Goal: Transaction & Acquisition: Purchase product/service

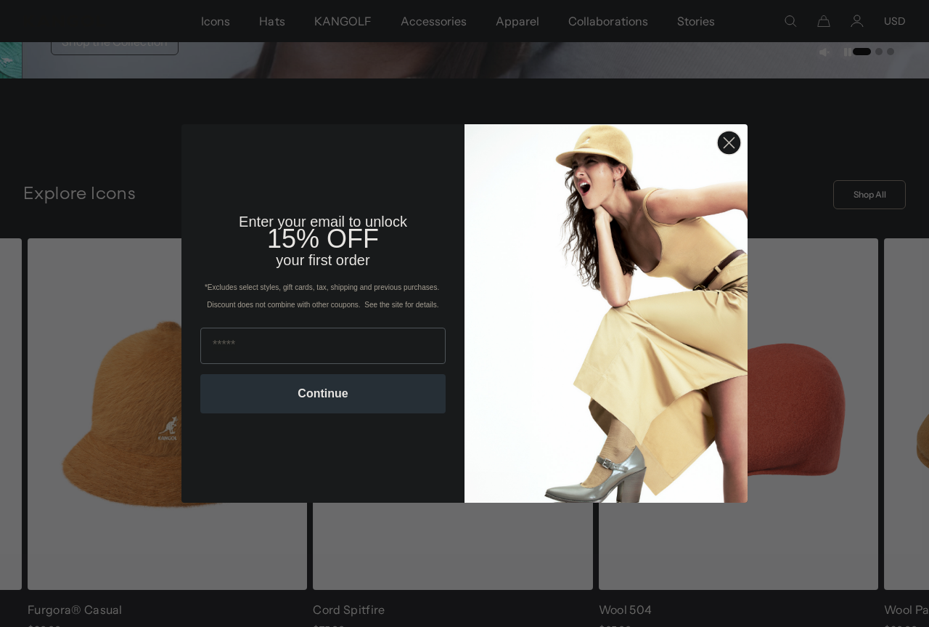
scroll to position [0, 299]
click at [727, 148] on circle "Close dialog" at bounding box center [729, 143] width 24 height 24
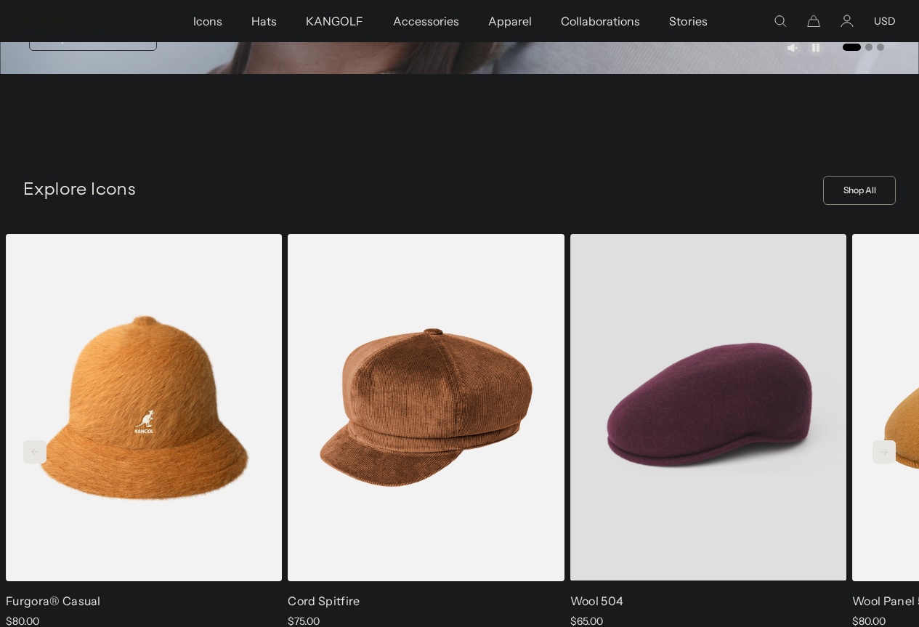
scroll to position [0, 0]
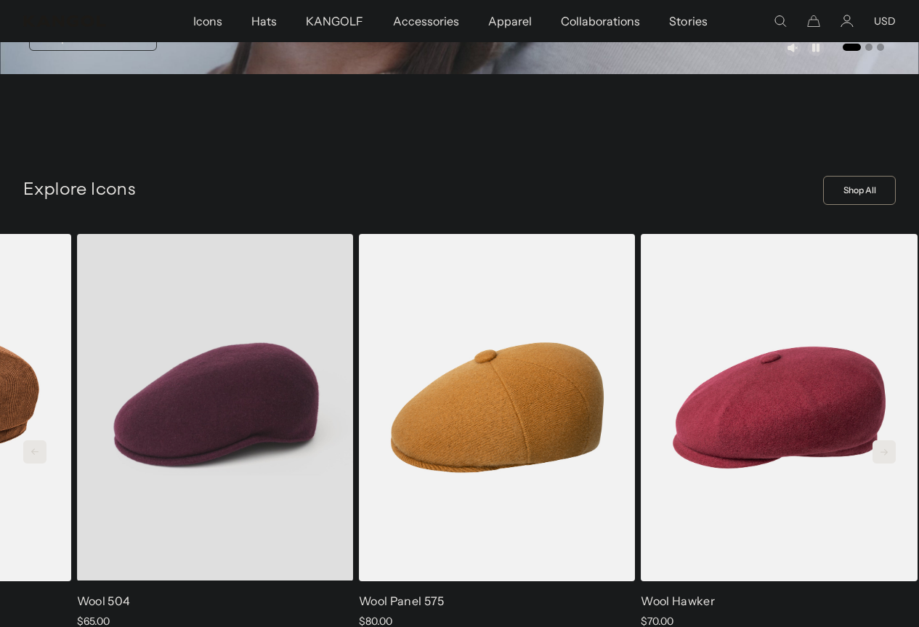
drag, startPoint x: 758, startPoint y: 409, endPoint x: 244, endPoint y: 362, distance: 516.2
click at [244, 362] on video "Wool 504" at bounding box center [215, 407] width 276 height 346
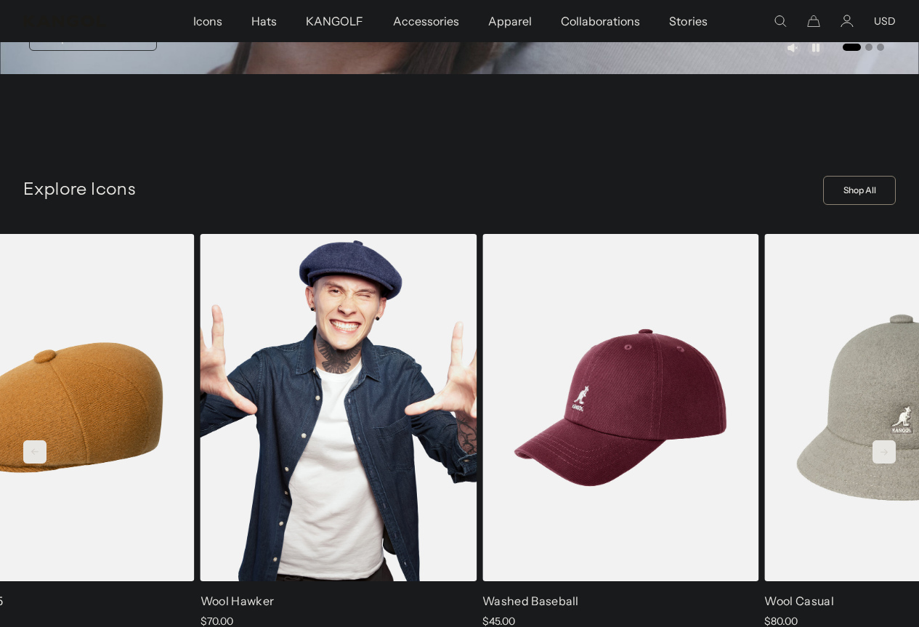
scroll to position [0, 299]
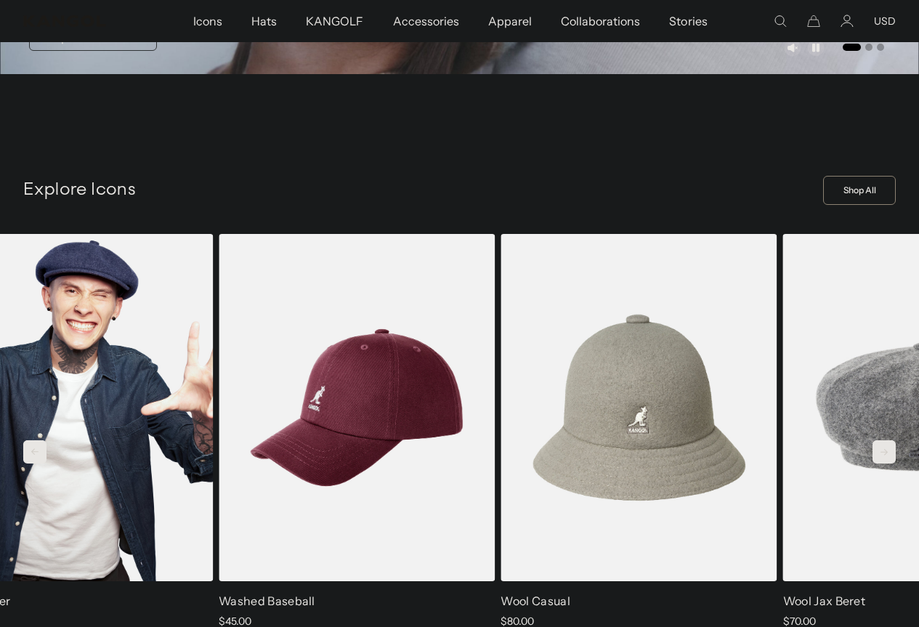
drag, startPoint x: 773, startPoint y: 394, endPoint x: 16, endPoint y: 322, distance: 760.0
click at [16, 322] on img "5 of 13" at bounding box center [75, 407] width 276 height 346
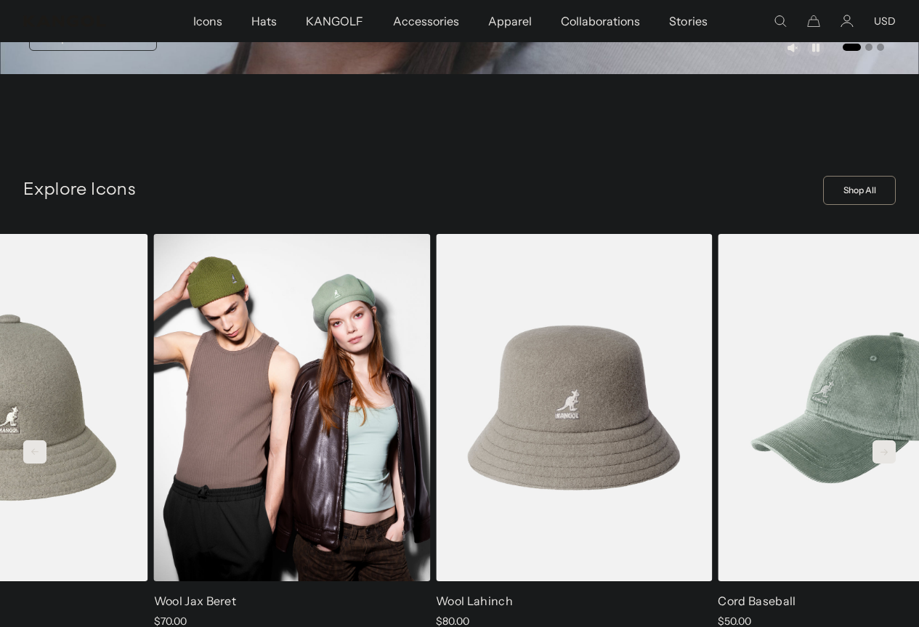
drag, startPoint x: 666, startPoint y: 349, endPoint x: 34, endPoint y: 309, distance: 633.0
click at [154, 309] on img "8 of 13" at bounding box center [292, 407] width 276 height 346
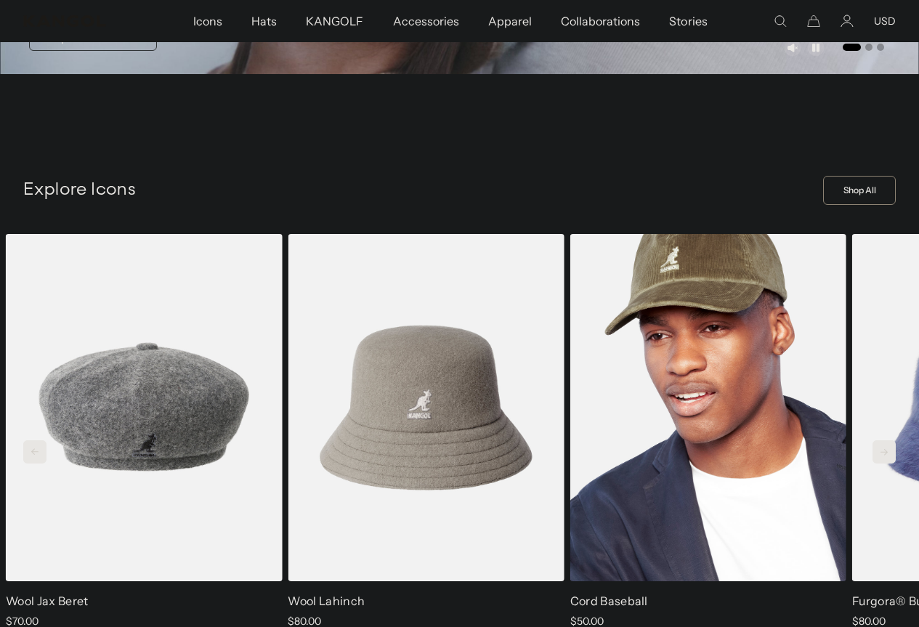
scroll to position [0, 0]
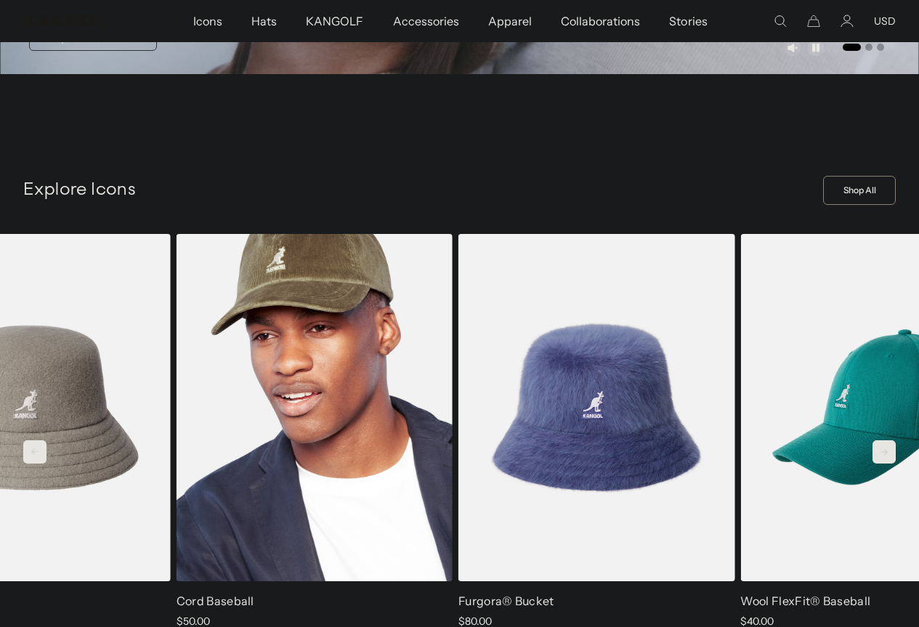
click at [262, 385] on img "10 of 13" at bounding box center [314, 407] width 276 height 346
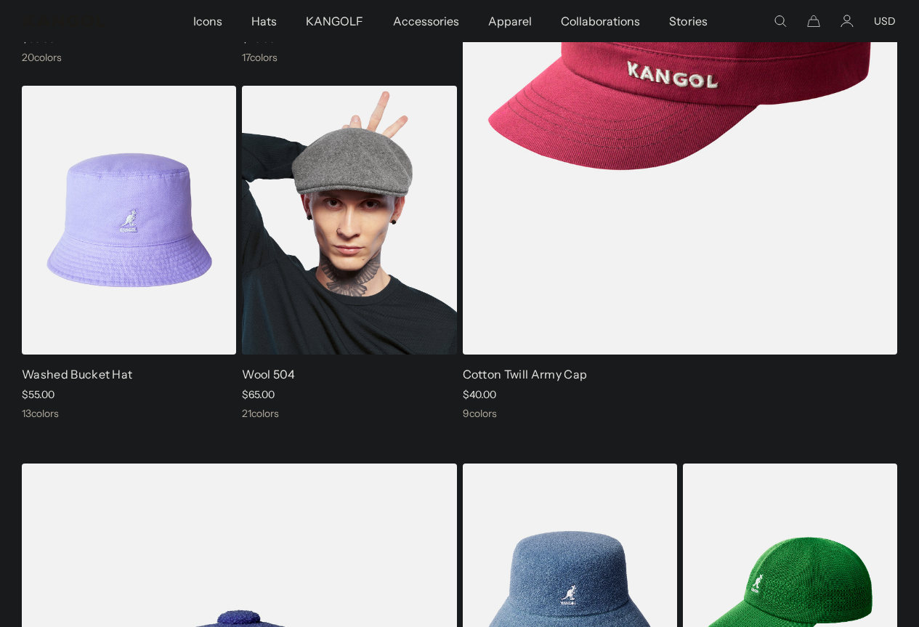
click at [333, 234] on img at bounding box center [349, 220] width 214 height 269
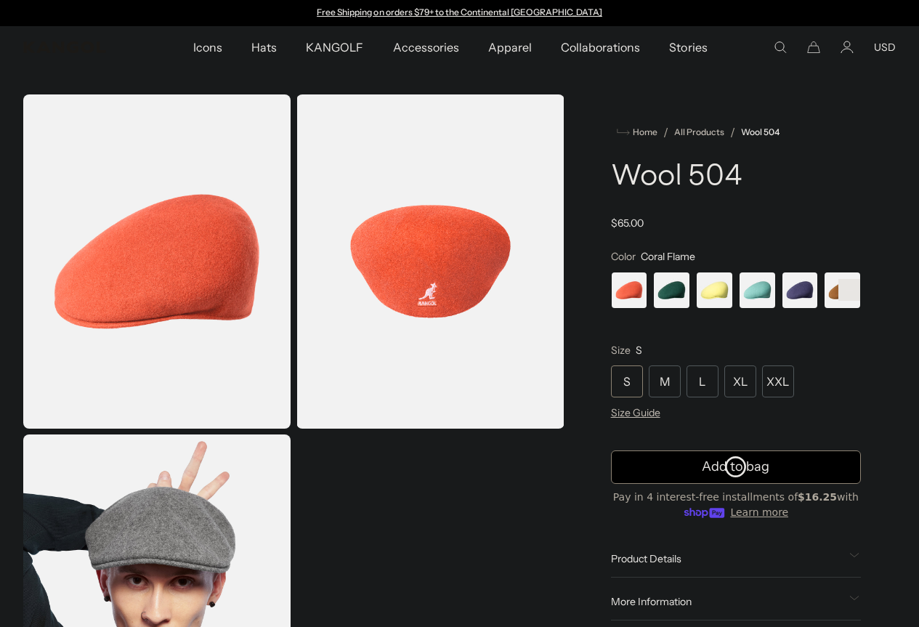
click at [648, 285] on span "1 of 21" at bounding box center [629, 290] width 37 height 37
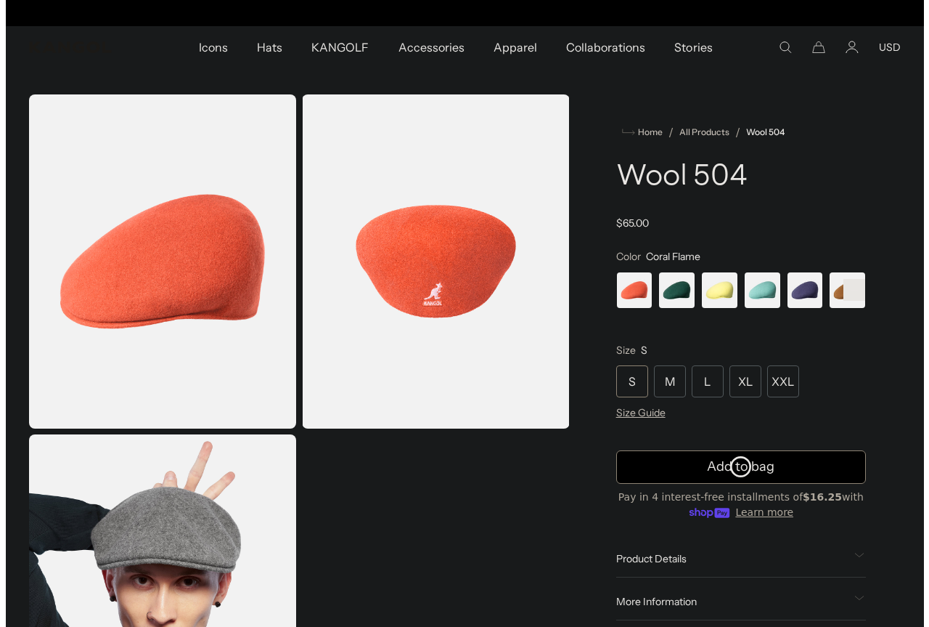
scroll to position [0, 299]
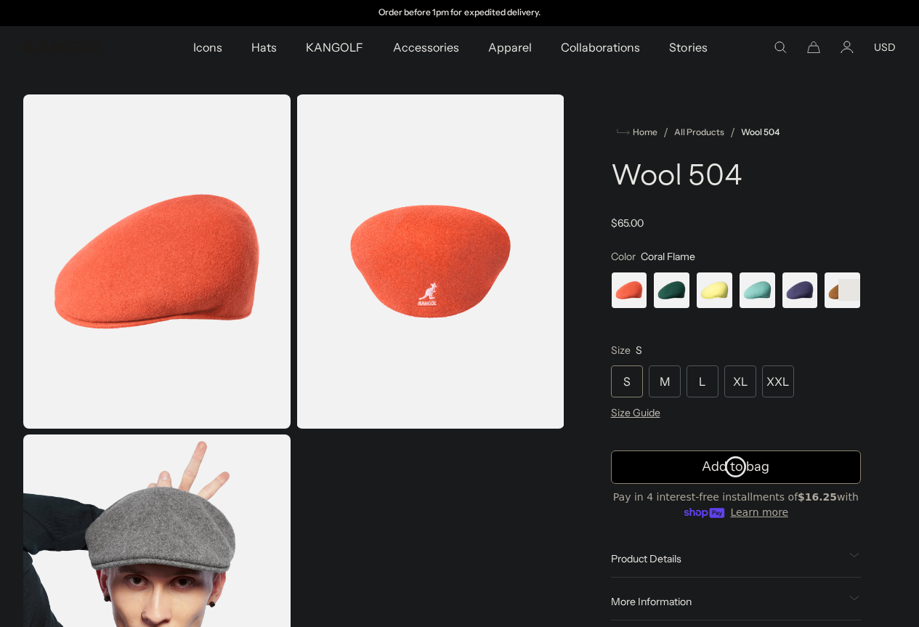
click at [228, 271] on img "Gallery Viewer" at bounding box center [156, 261] width 267 height 334
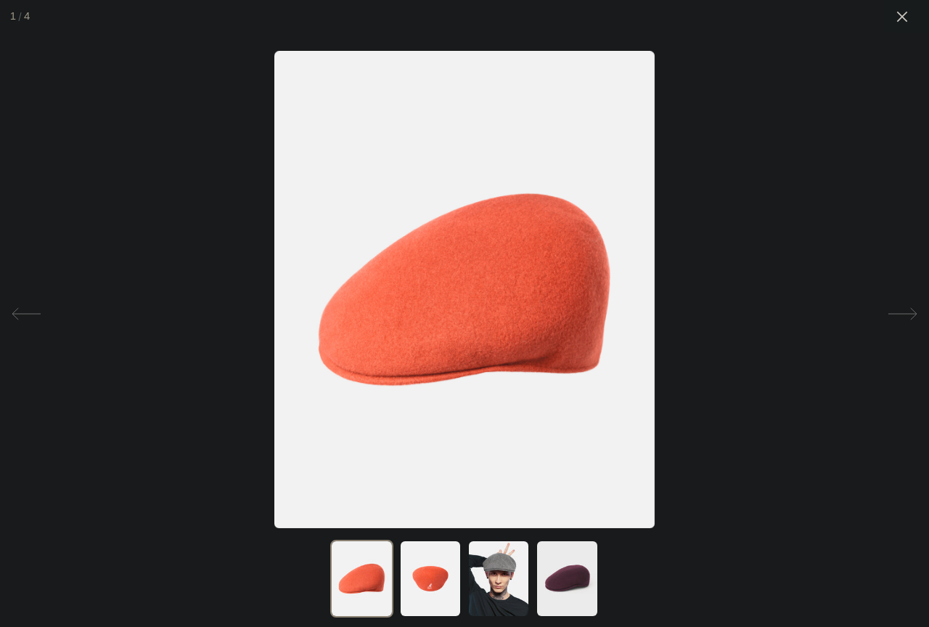
scroll to position [0, 0]
drag, startPoint x: 887, startPoint y: 316, endPoint x: 690, endPoint y: 447, distance: 236.6
click at [701, 441] on div "1 4" at bounding box center [464, 313] width 929 height 627
click at [428, 577] on img at bounding box center [430, 578] width 62 height 78
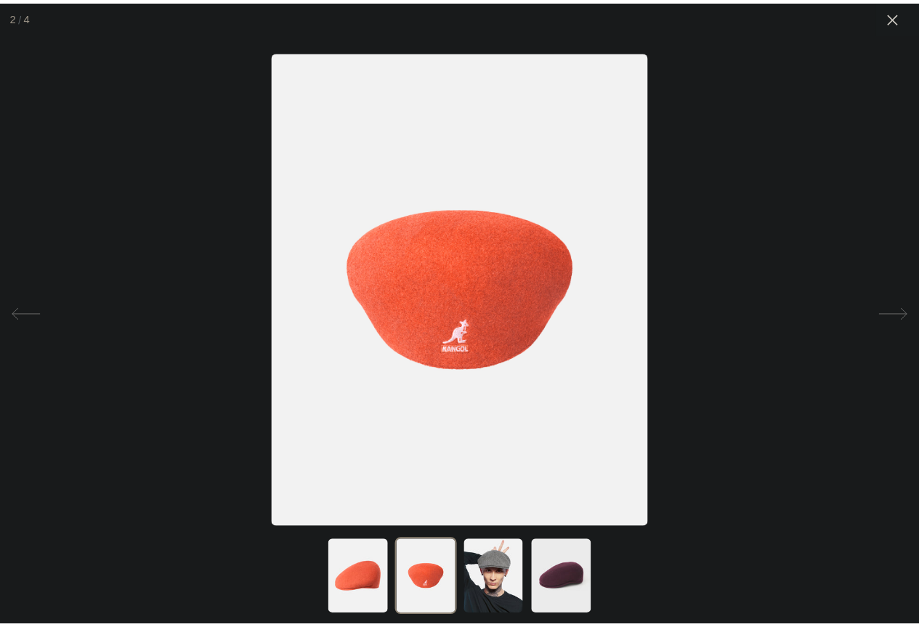
scroll to position [0, 0]
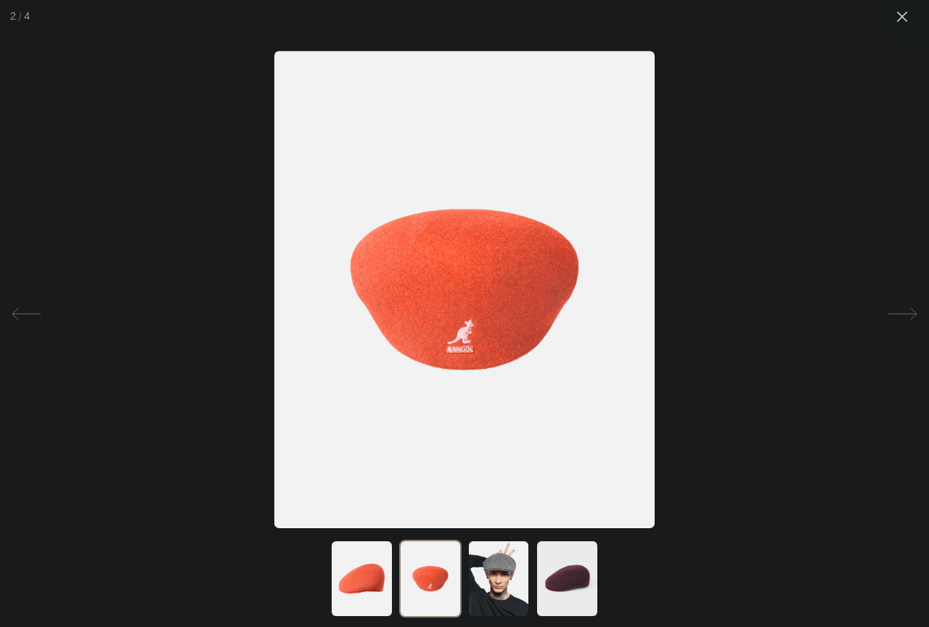
click at [379, 577] on img at bounding box center [361, 578] width 62 height 78
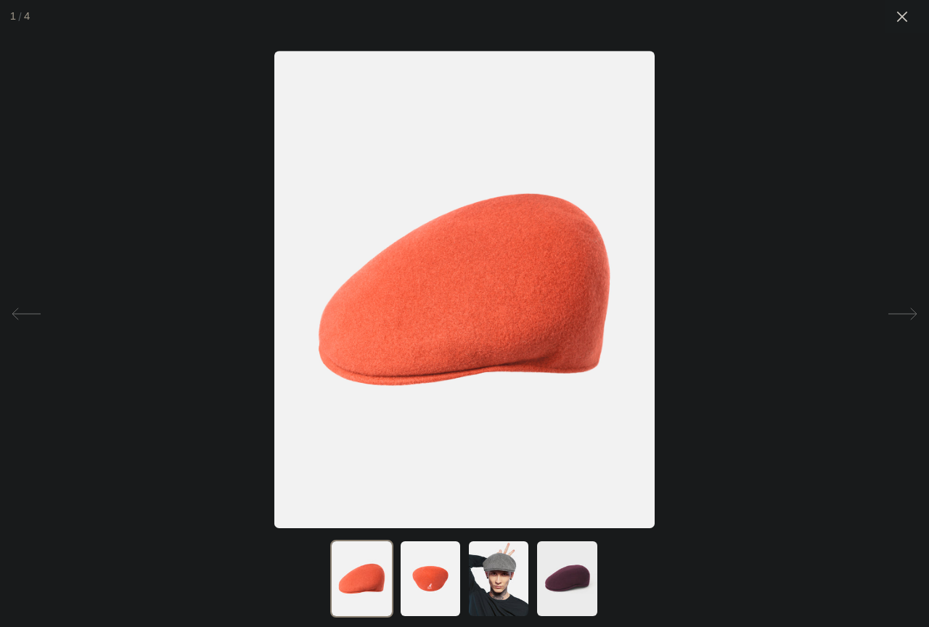
click at [686, 248] on div at bounding box center [464, 313] width 929 height 627
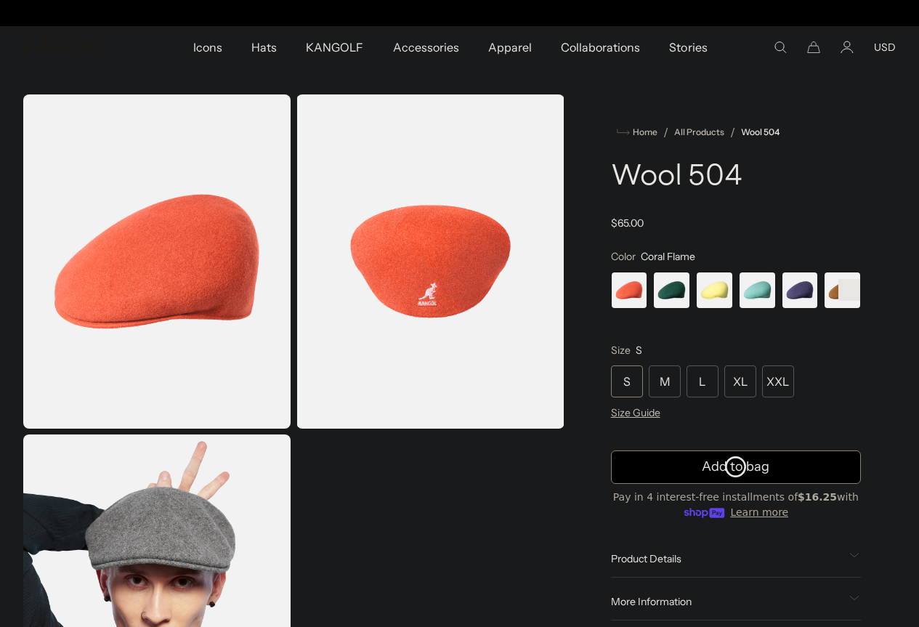
scroll to position [0, 299]
click at [725, 284] on span "3 of 21" at bounding box center [714, 290] width 37 height 37
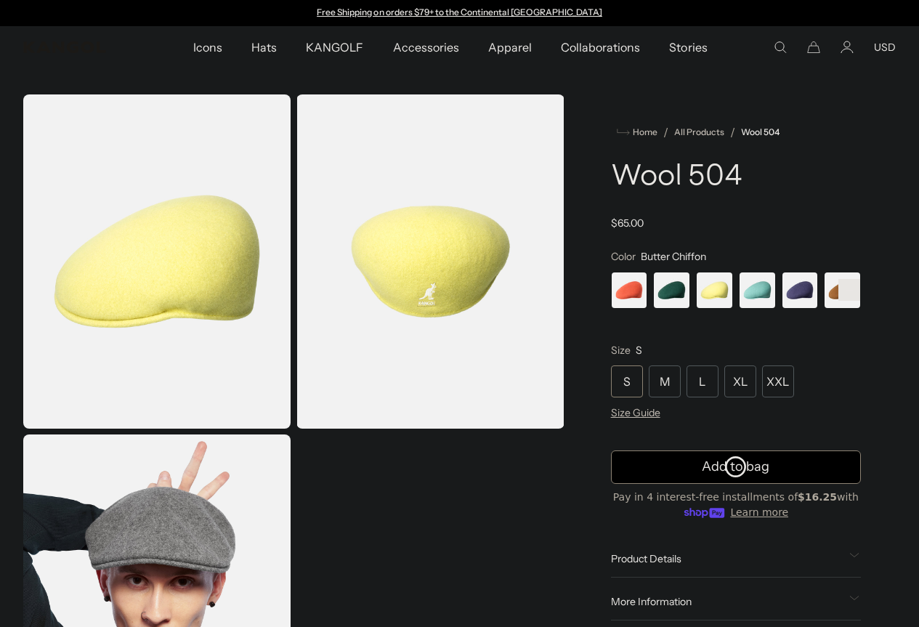
click at [744, 286] on span "4 of 21" at bounding box center [756, 290] width 37 height 37
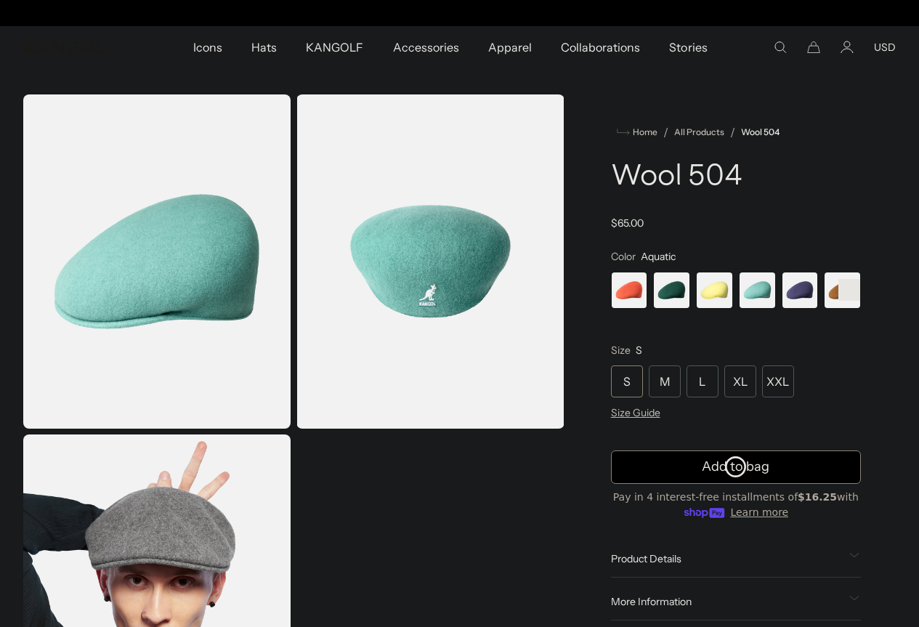
click at [185, 281] on img "Gallery Viewer" at bounding box center [156, 261] width 267 height 334
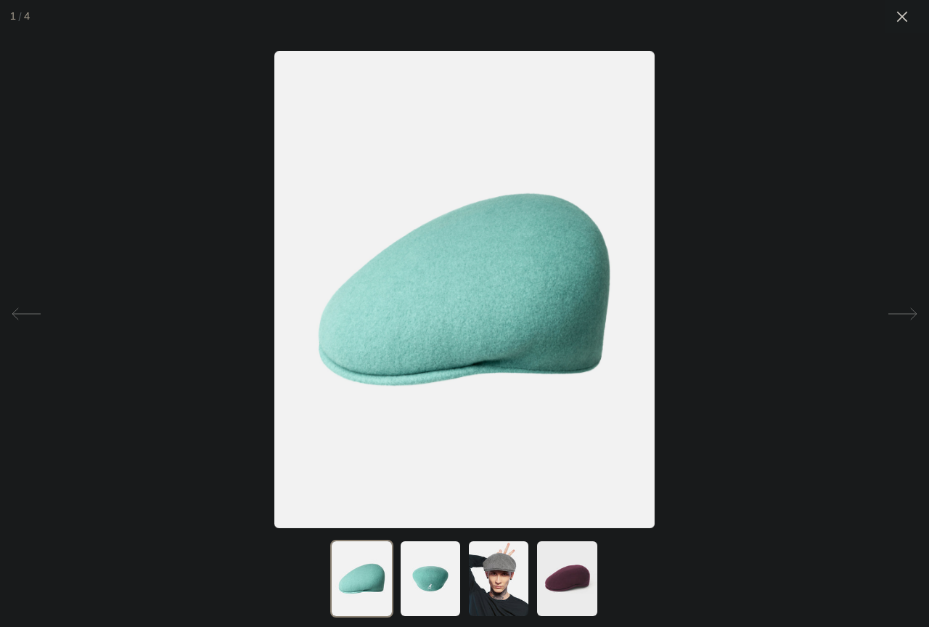
click at [420, 590] on img at bounding box center [430, 578] width 62 height 78
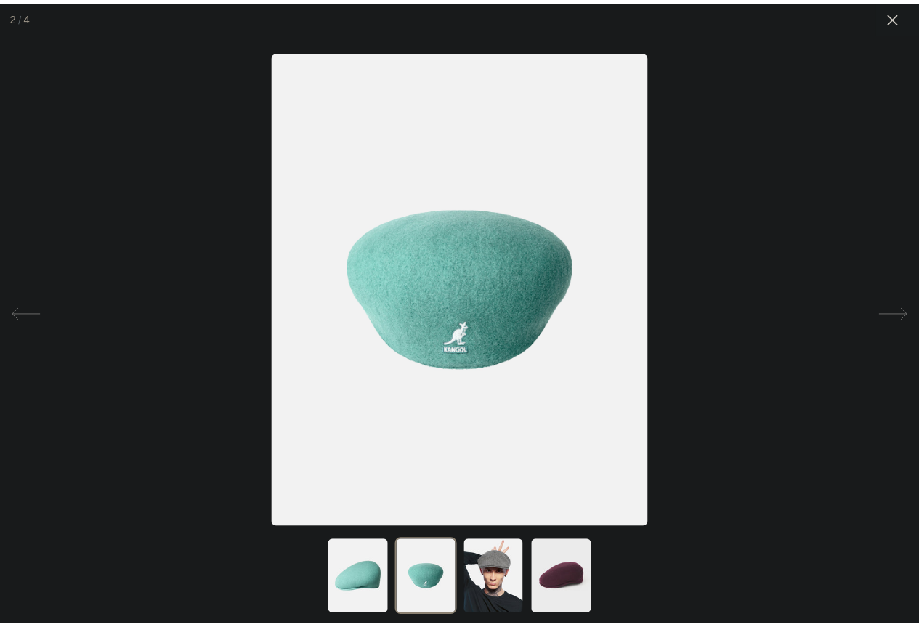
scroll to position [0, 299]
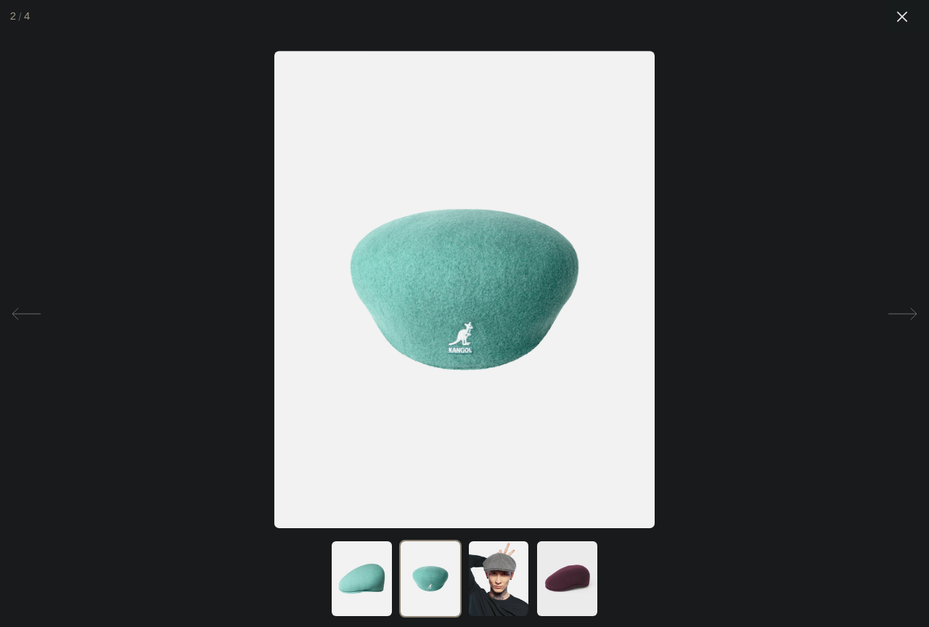
click at [902, 22] on div at bounding box center [902, 16] width 33 height 33
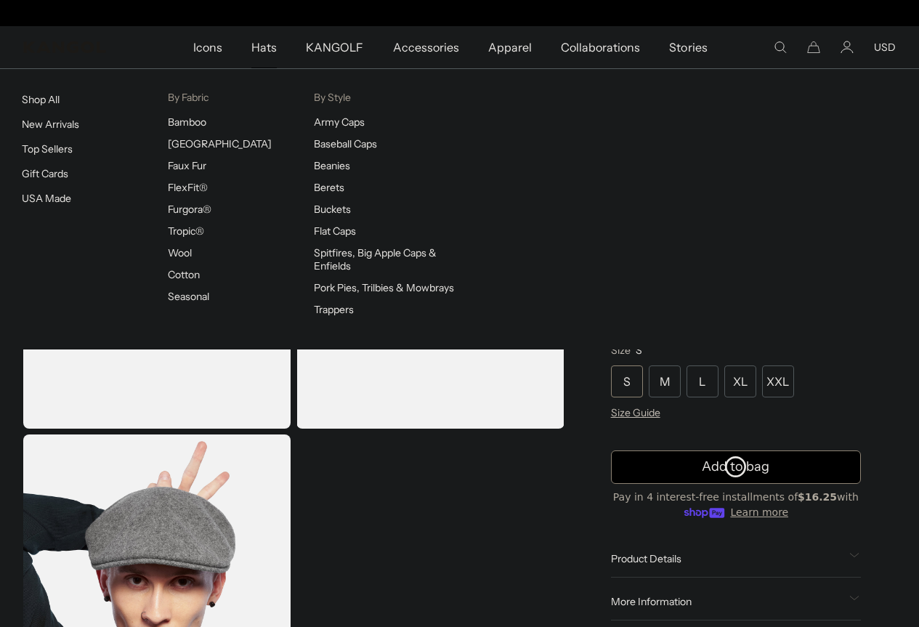
scroll to position [0, 0]
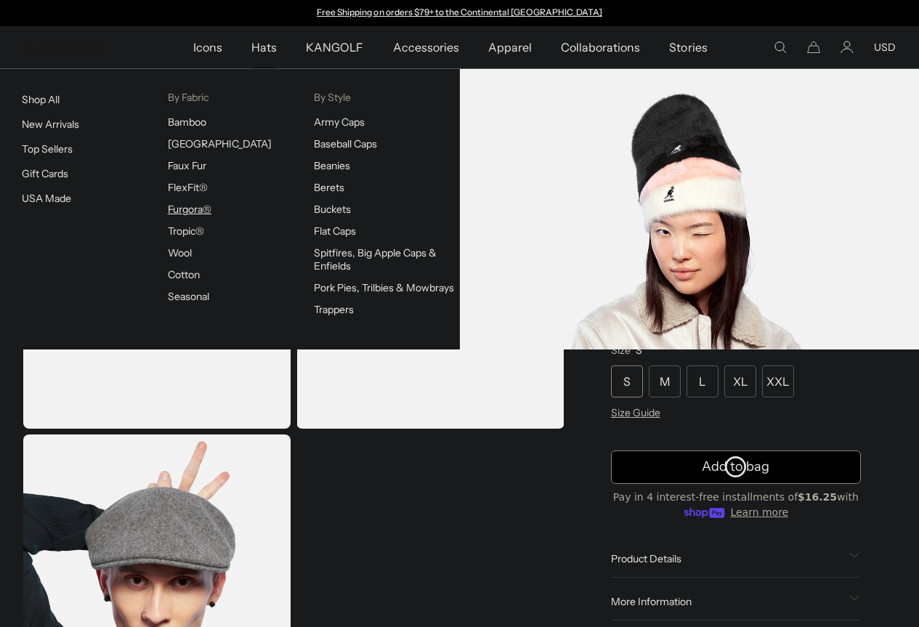
click at [179, 210] on link "Furgora®" at bounding box center [190, 209] width 44 height 13
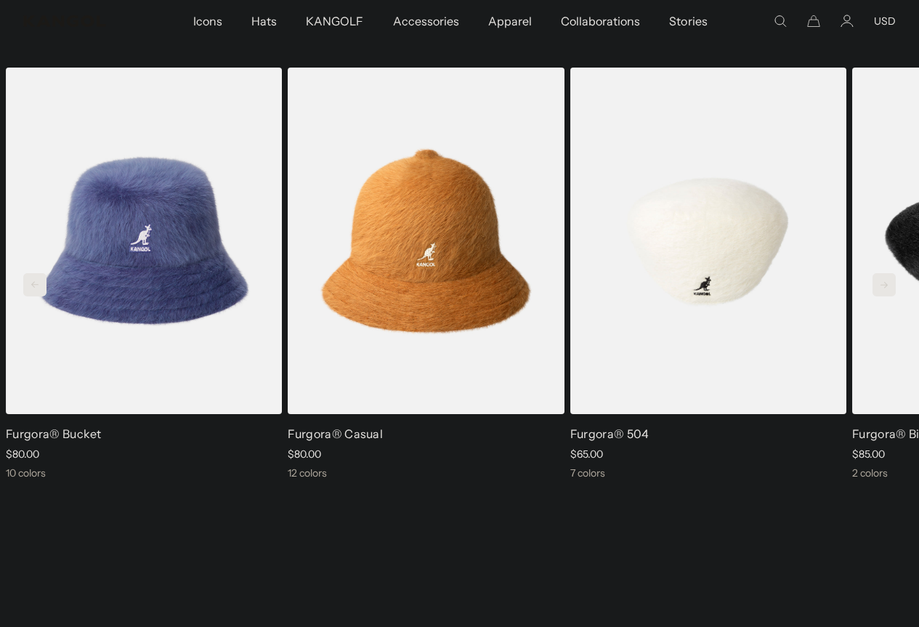
click at [761, 338] on img "3 of 9" at bounding box center [708, 241] width 276 height 346
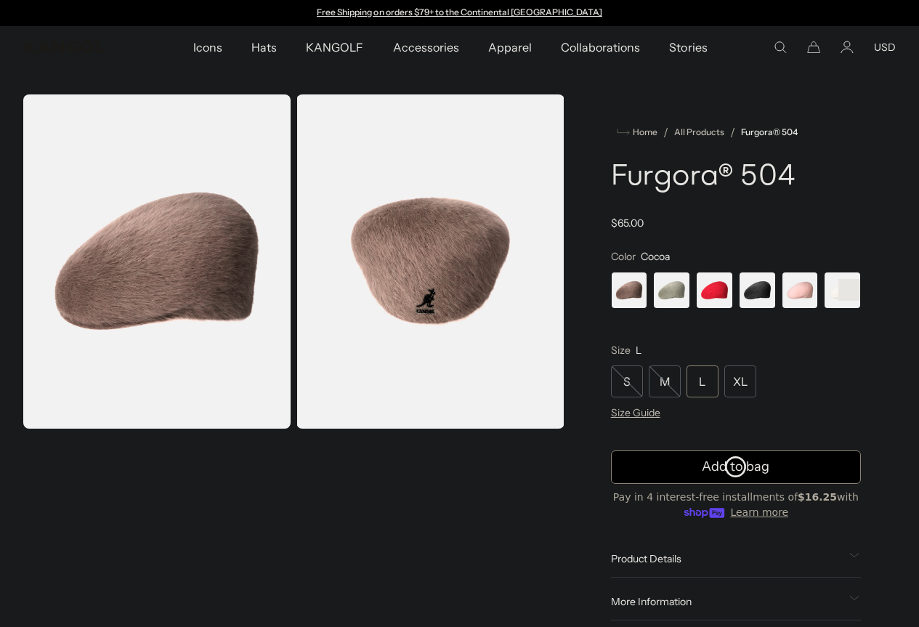
click at [753, 309] on span "4 of 7" at bounding box center [756, 290] width 37 height 37
